Goal: Communication & Community: Answer question/provide support

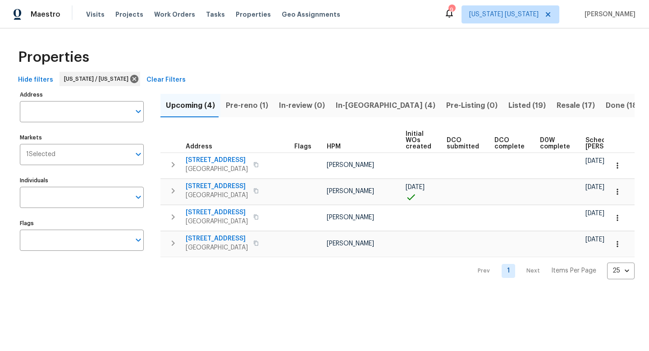
click at [557, 105] on span "Resale (17)" at bounding box center [576, 105] width 38 height 13
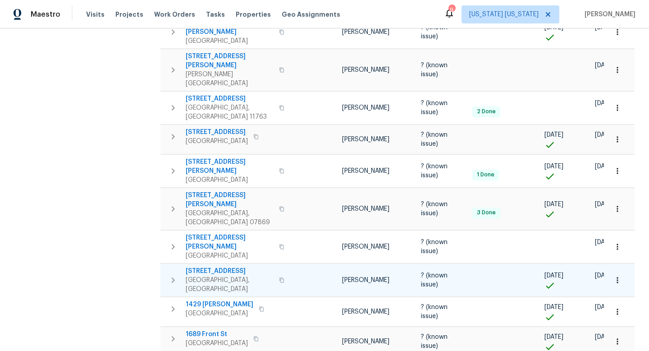
scroll to position [290, 0]
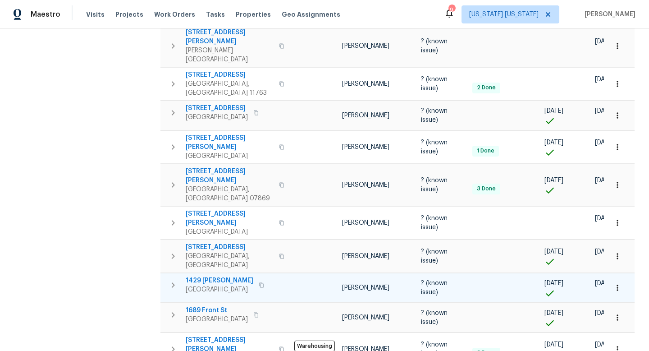
click at [223, 276] on span "1429 [PERSON_NAME]" at bounding box center [220, 280] width 68 height 9
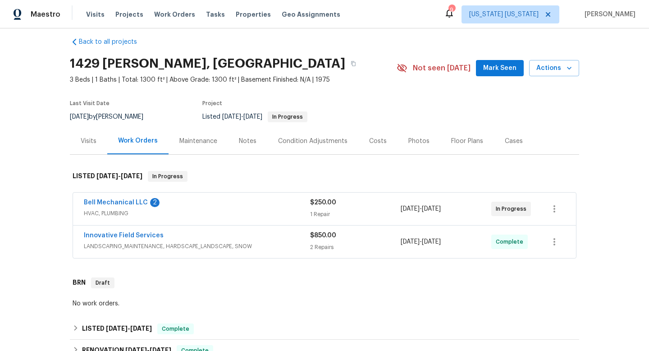
scroll to position [74, 0]
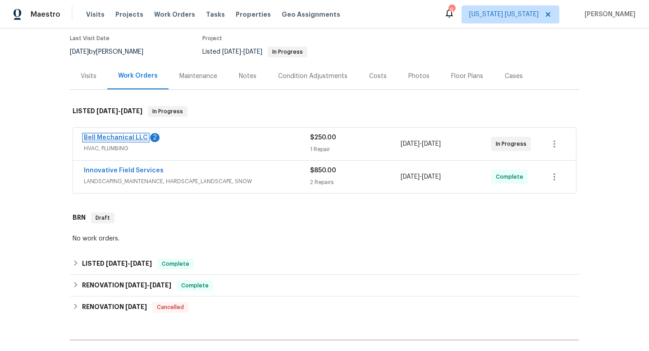
click at [101, 136] on link "Bell Mechanical LLC" at bounding box center [116, 137] width 64 height 6
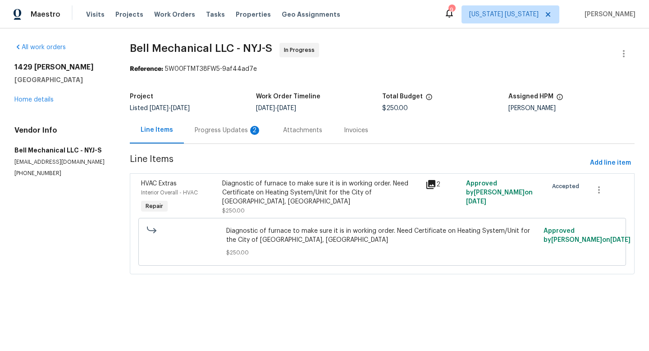
click at [231, 130] on div "Progress Updates 2" at bounding box center [228, 130] width 67 height 9
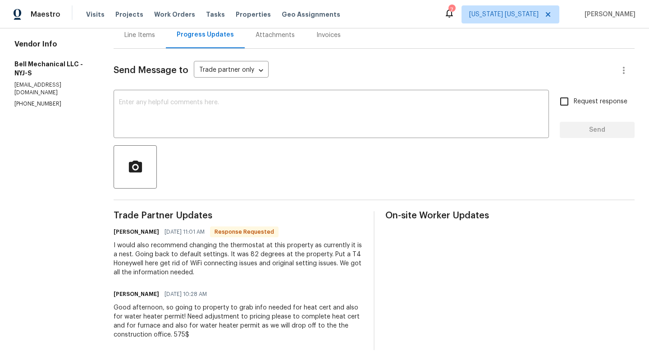
scroll to position [109, 0]
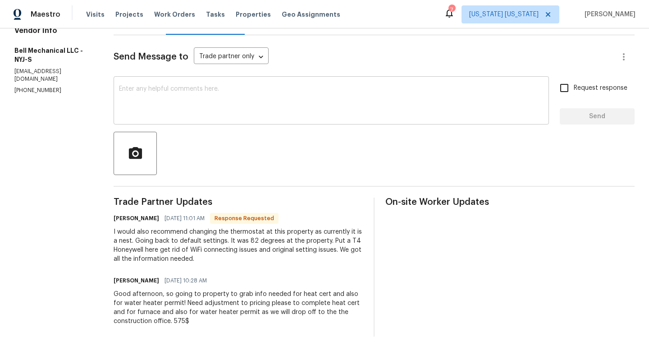
click at [157, 96] on textarea at bounding box center [331, 102] width 425 height 32
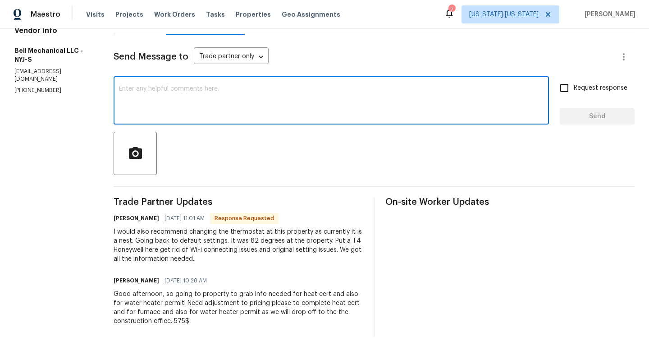
type textarea "@"
type textarea "G"
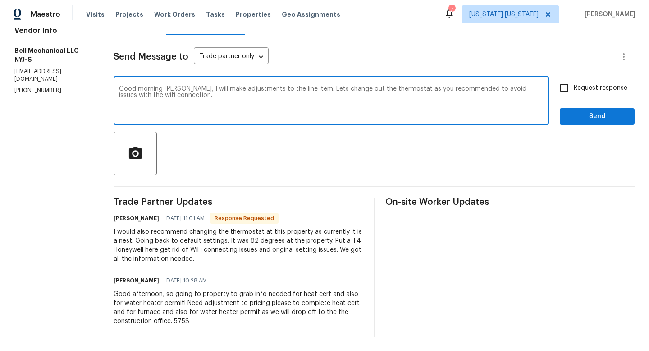
type textarea "Good morning Greg, I will make adjustments to the line item. Lets change out th…"
